Goal: Use online tool/utility: Use online tool/utility

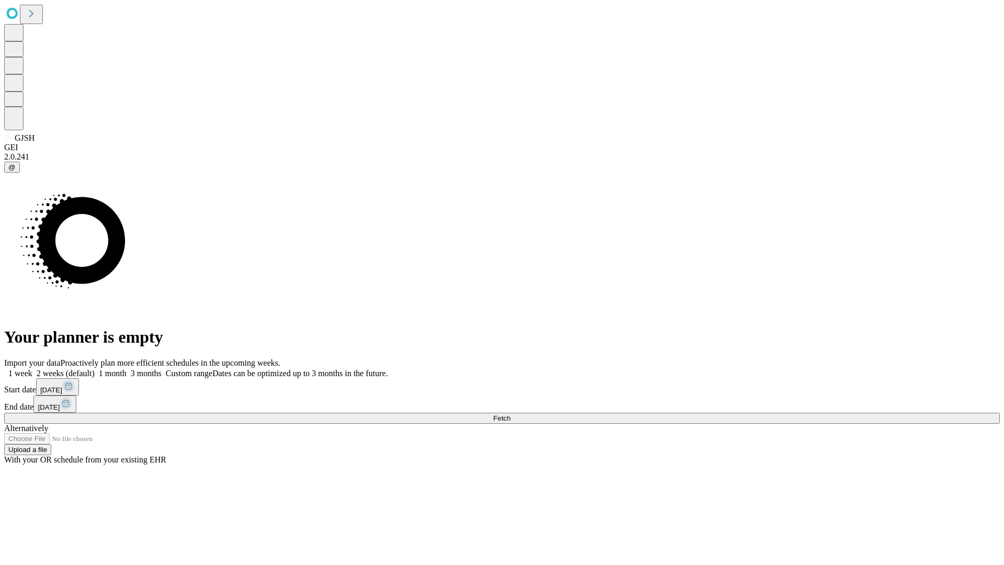
click at [511, 414] on span "Fetch" at bounding box center [501, 418] width 17 height 8
